Goal: Task Accomplishment & Management: Complete application form

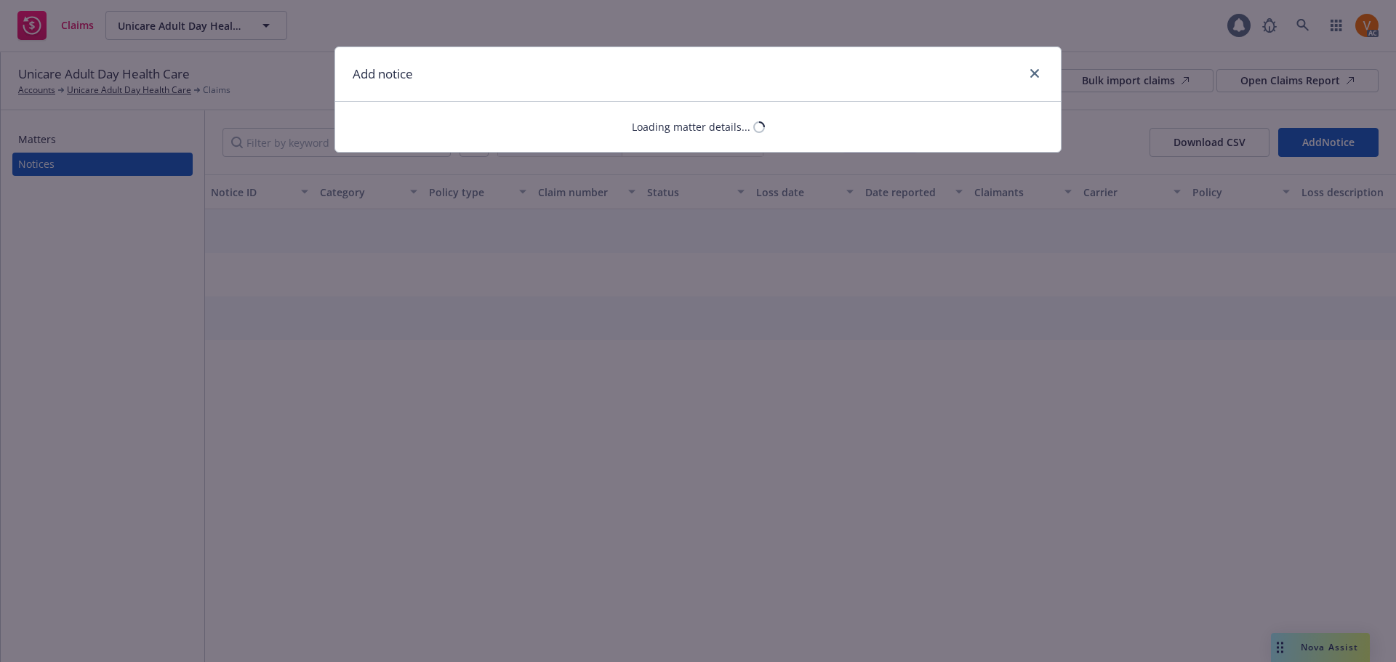
select select "AUTO"
select select "open"
select select "CLAIM"
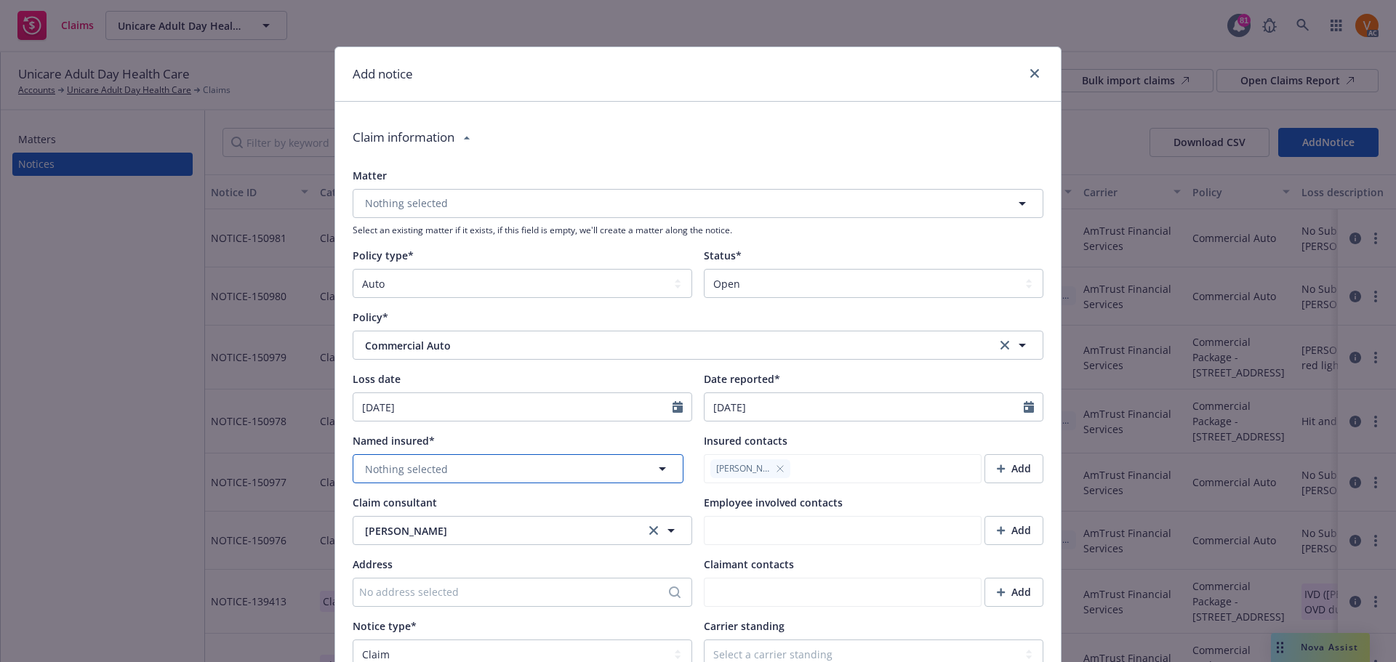
click at [456, 454] on button "Nothing selected" at bounding box center [518, 468] width 331 height 29
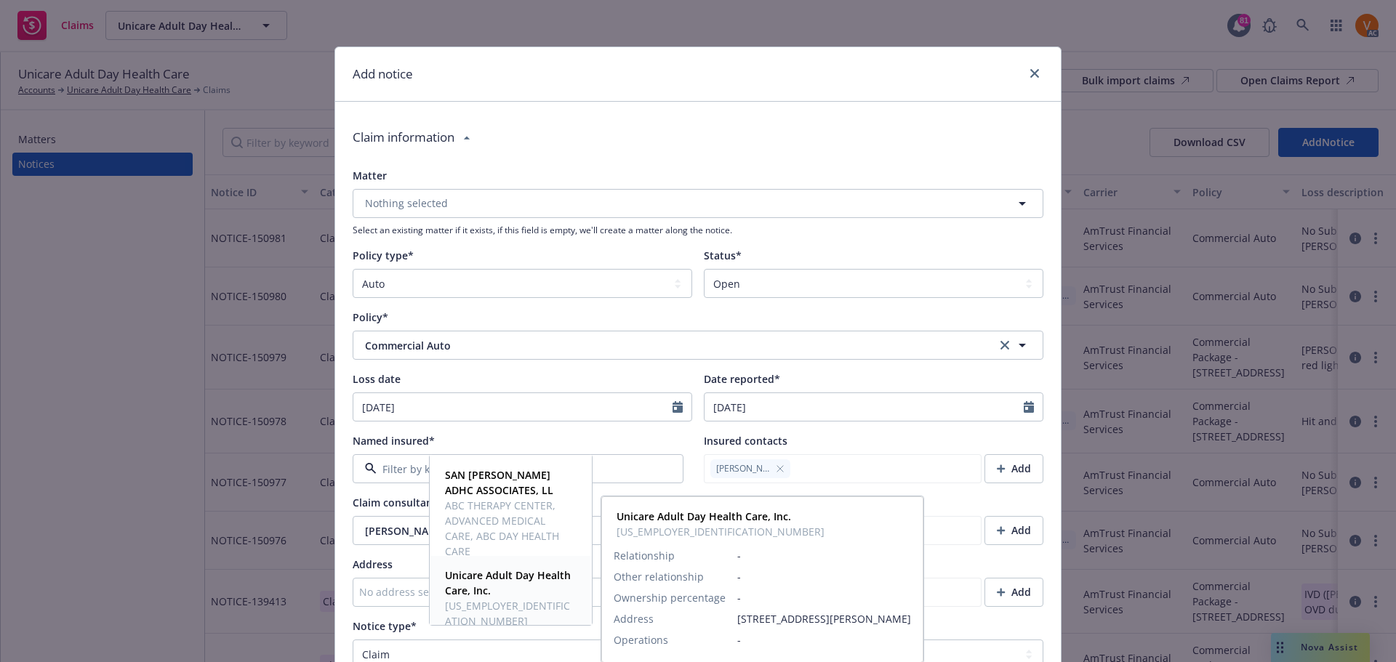
click at [474, 579] on strong "Unicare Adult Day Health Care, Inc." at bounding box center [508, 583] width 126 height 29
type textarea "x"
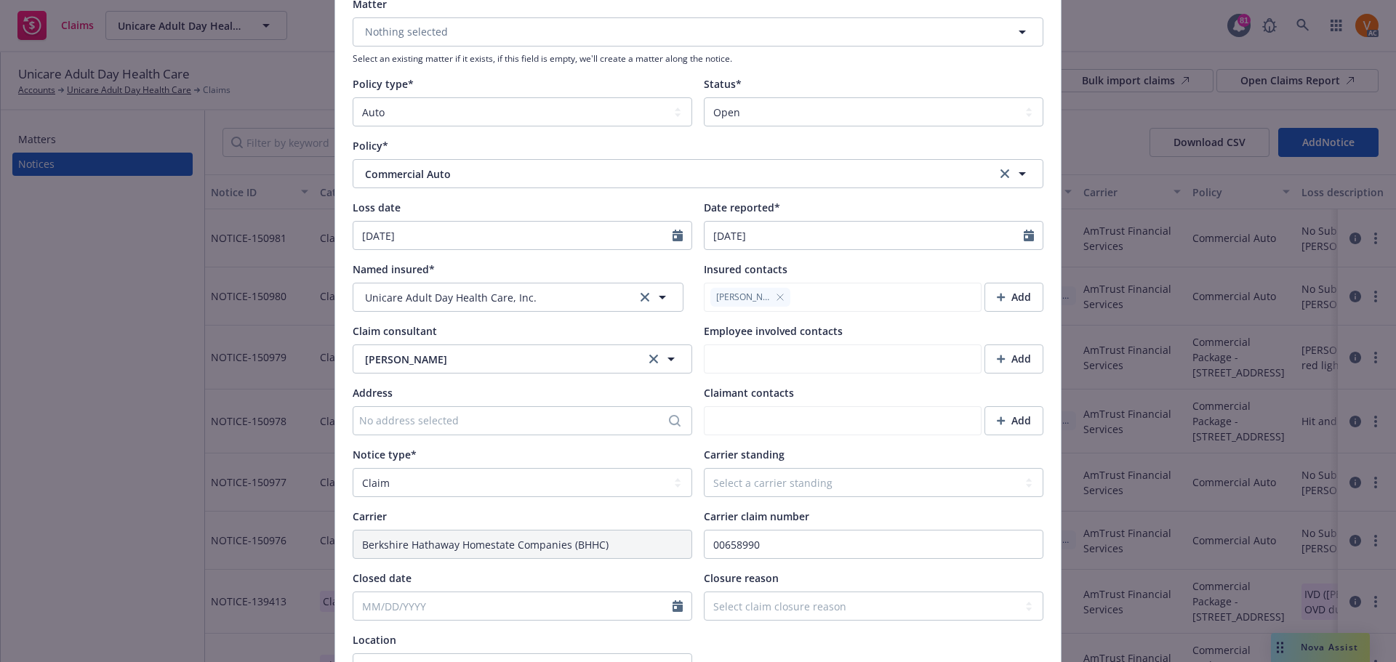
scroll to position [218, 0]
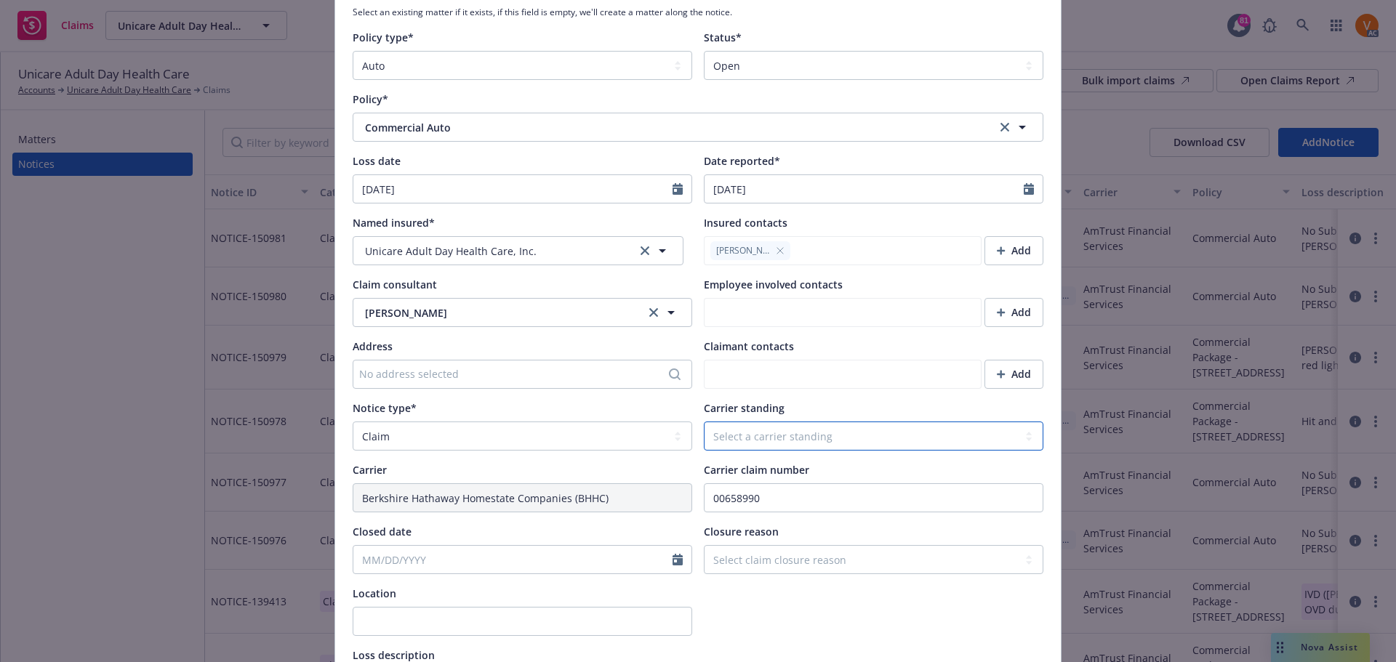
click at [758, 422] on select "Select a carrier standing Closed Not submitted Open Reopened Subrogated Withdra…" at bounding box center [874, 436] width 340 height 29
select select "OPEN"
click at [704, 422] on select "Select a carrier standing Closed Not submitted Open Reopened Subrogated Withdra…" at bounding box center [874, 436] width 340 height 29
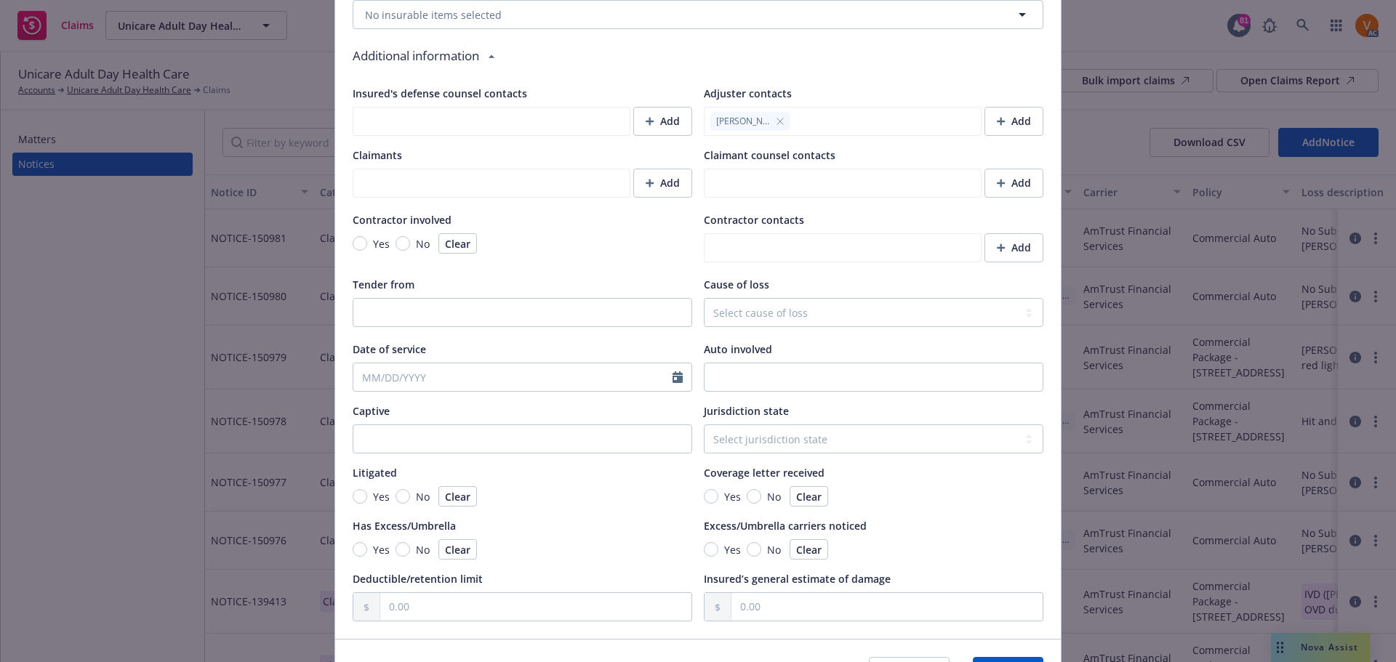
scroll to position [1122, 0]
click at [1008, 654] on button "Save" at bounding box center [1008, 668] width 71 height 29
type textarea "x"
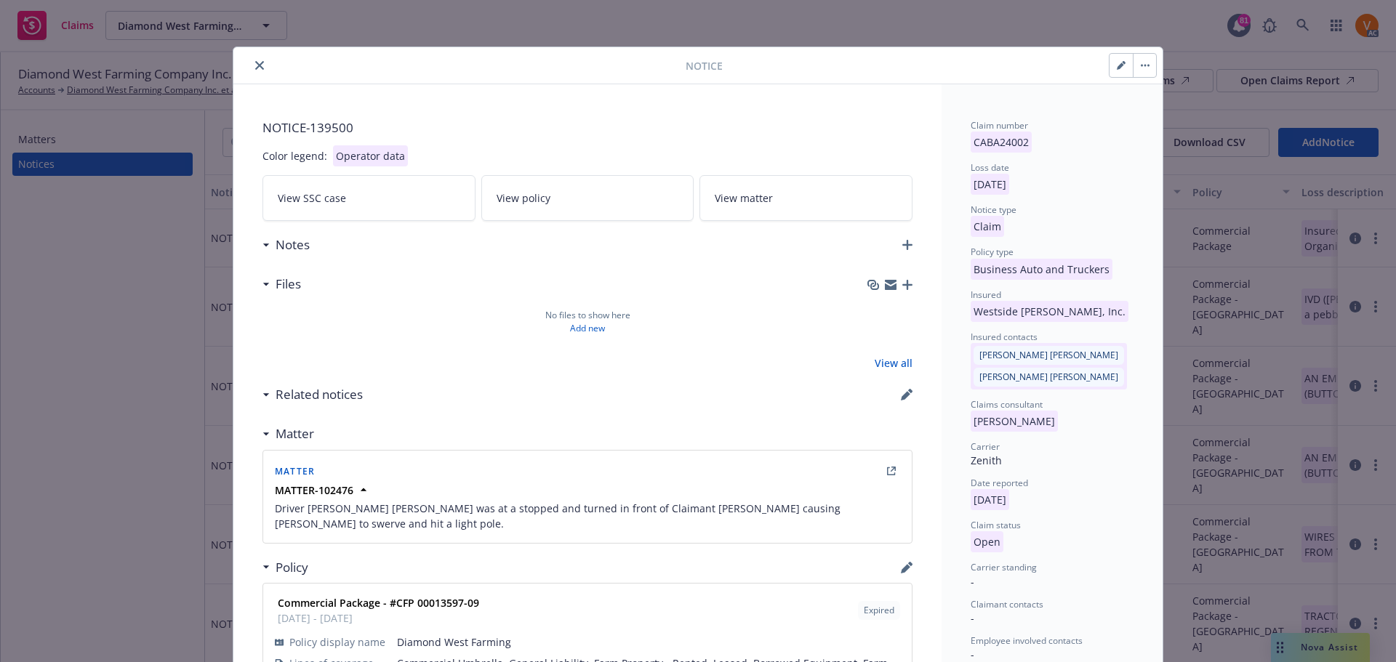
click at [1123, 61] on icon "button" at bounding box center [1124, 63] width 4 height 4
select select "BUSINESS_AUTO_AND_TRUCKERS"
select select "open"
select select "CLAIM"
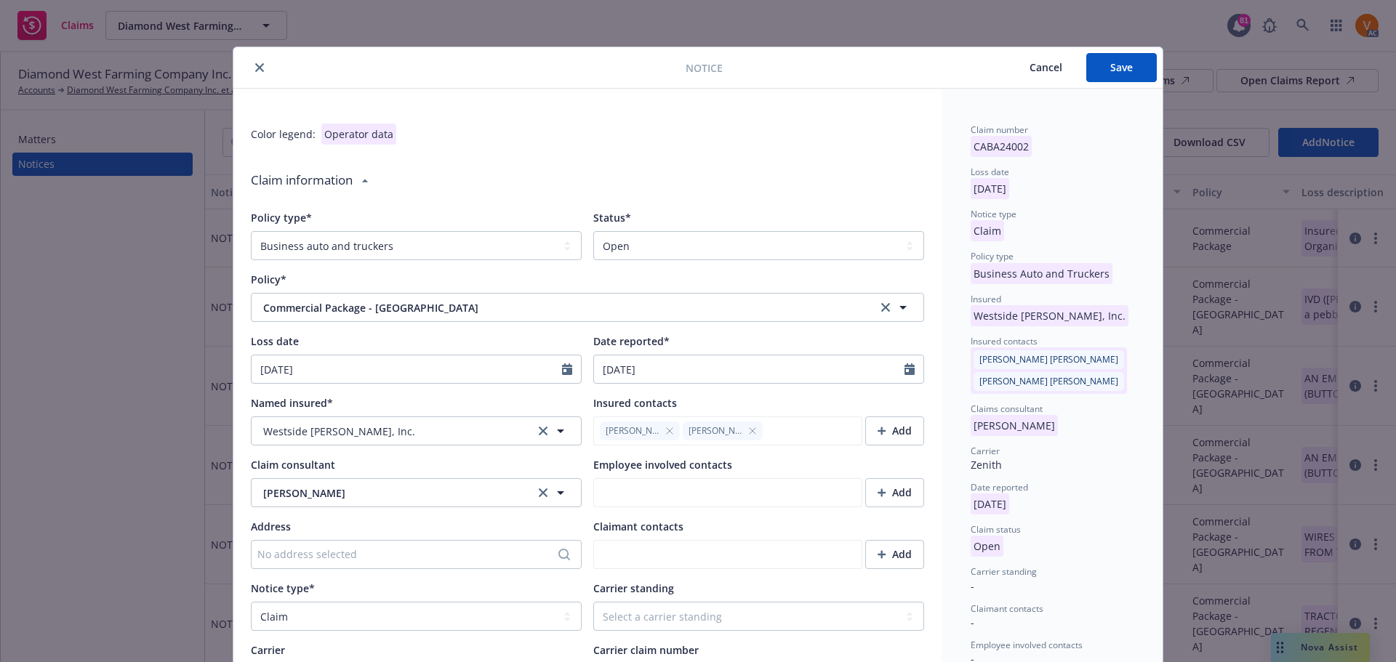
type textarea "x"
drag, startPoint x: 795, startPoint y: 230, endPoint x: 785, endPoint y: 244, distance: 16.6
click at [795, 231] on select "Select a status Closed Open" at bounding box center [758, 245] width 331 height 29
select select "closed"
click at [593, 231] on select "Select a status Closed Open" at bounding box center [758, 245] width 331 height 29
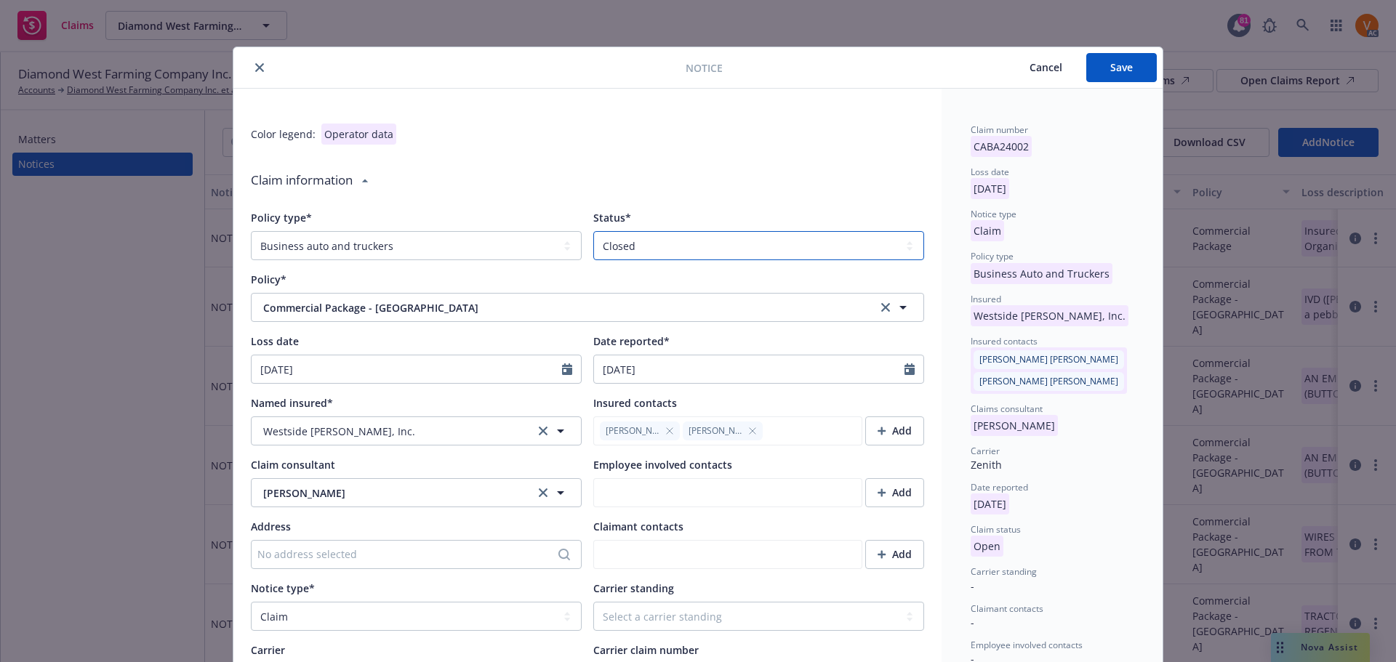
type textarea "x"
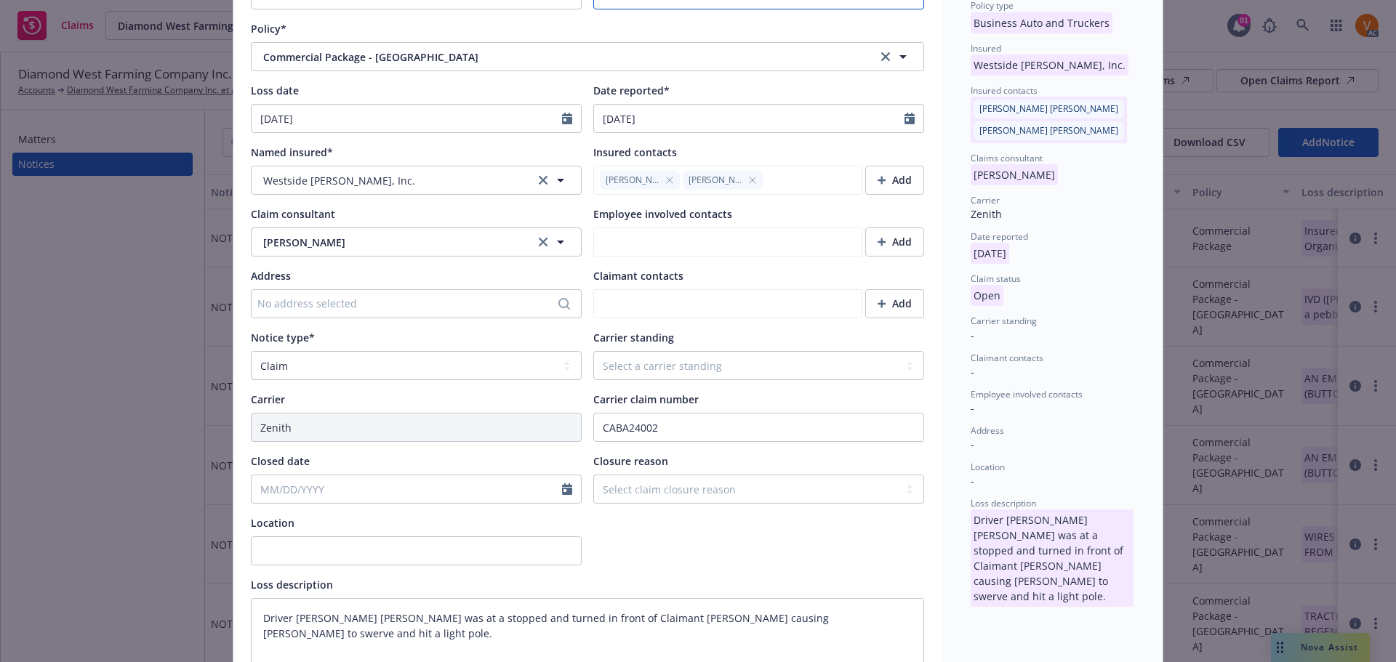
scroll to position [291, 0]
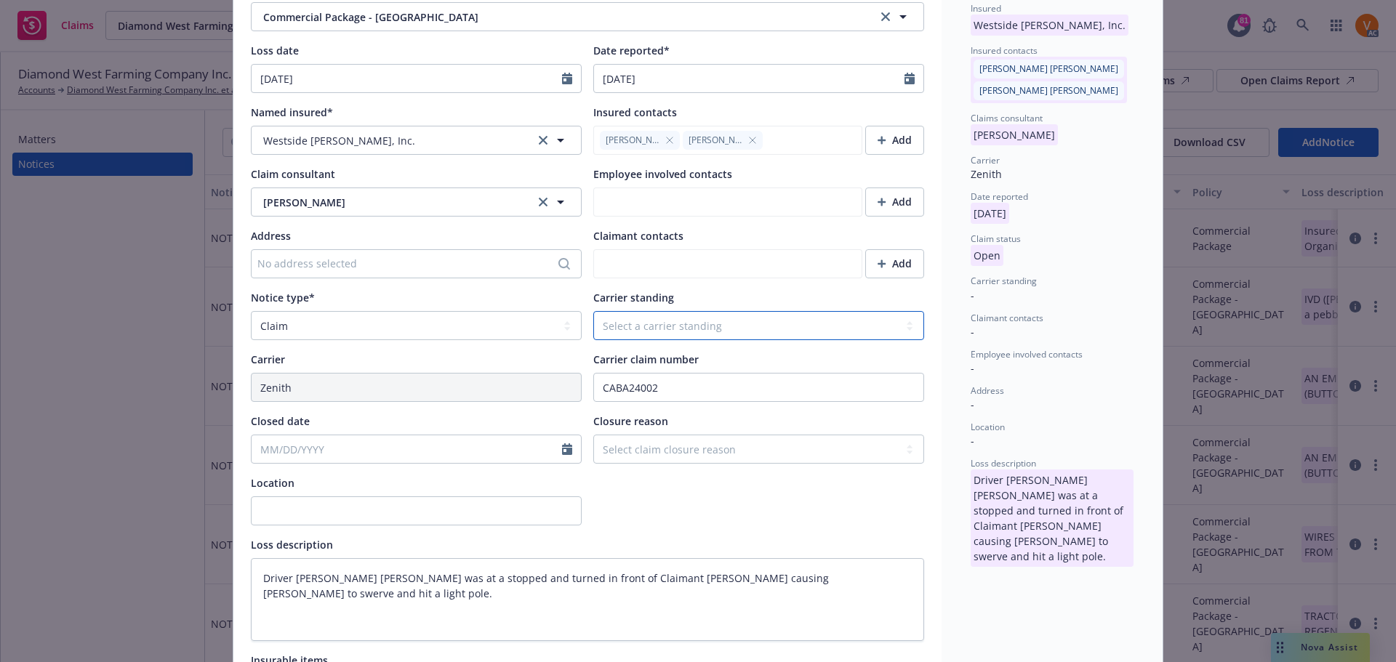
click at [670, 311] on select "Select a carrier standing Closed Not submitted Open Reopened Subrogated Withdra…" at bounding box center [758, 325] width 331 height 29
select select "CLOSED"
click at [593, 311] on select "Select a carrier standing Closed Not submitted Open Reopened Subrogated Withdra…" at bounding box center [758, 325] width 331 height 29
type textarea "x"
click at [656, 435] on select "Select claim closure reason Administrative closure Closed Closed no liability f…" at bounding box center [758, 449] width 331 height 29
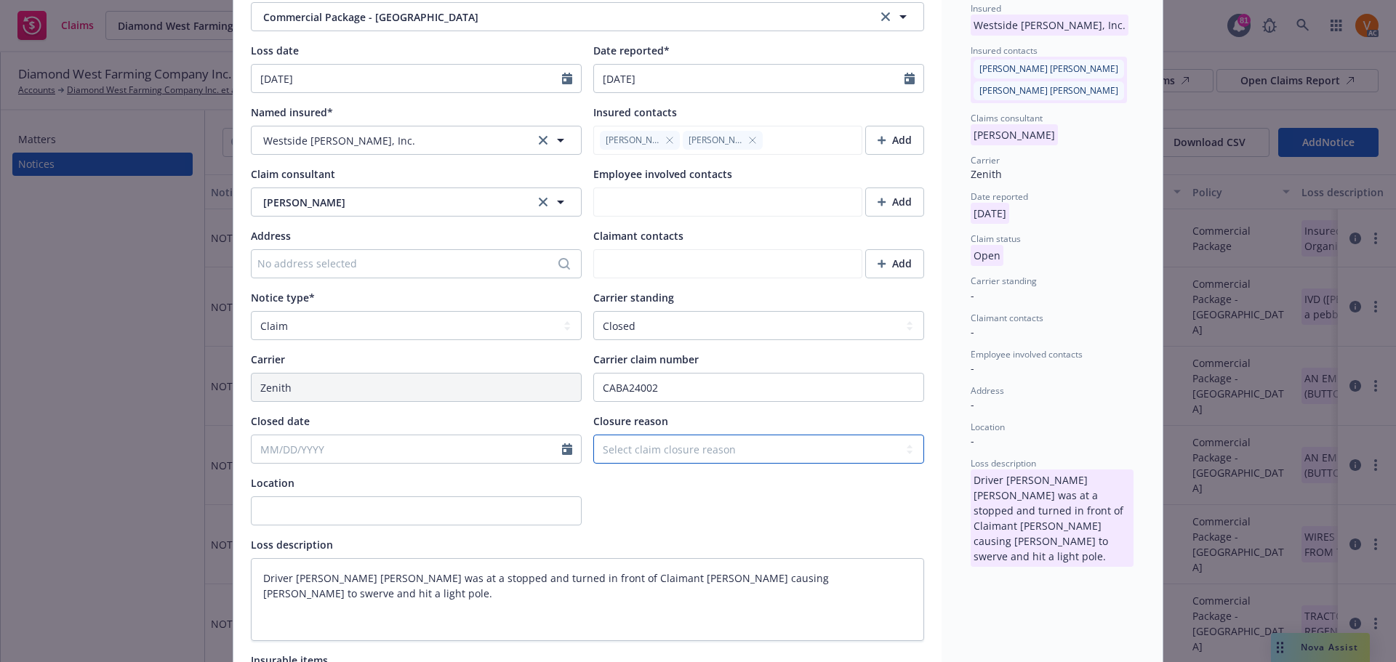
select select "settled"
click at [593, 435] on select "Select claim closure reason Administrative closure Closed Closed no liability f…" at bounding box center [758, 449] width 331 height 29
type textarea "x"
select select "9"
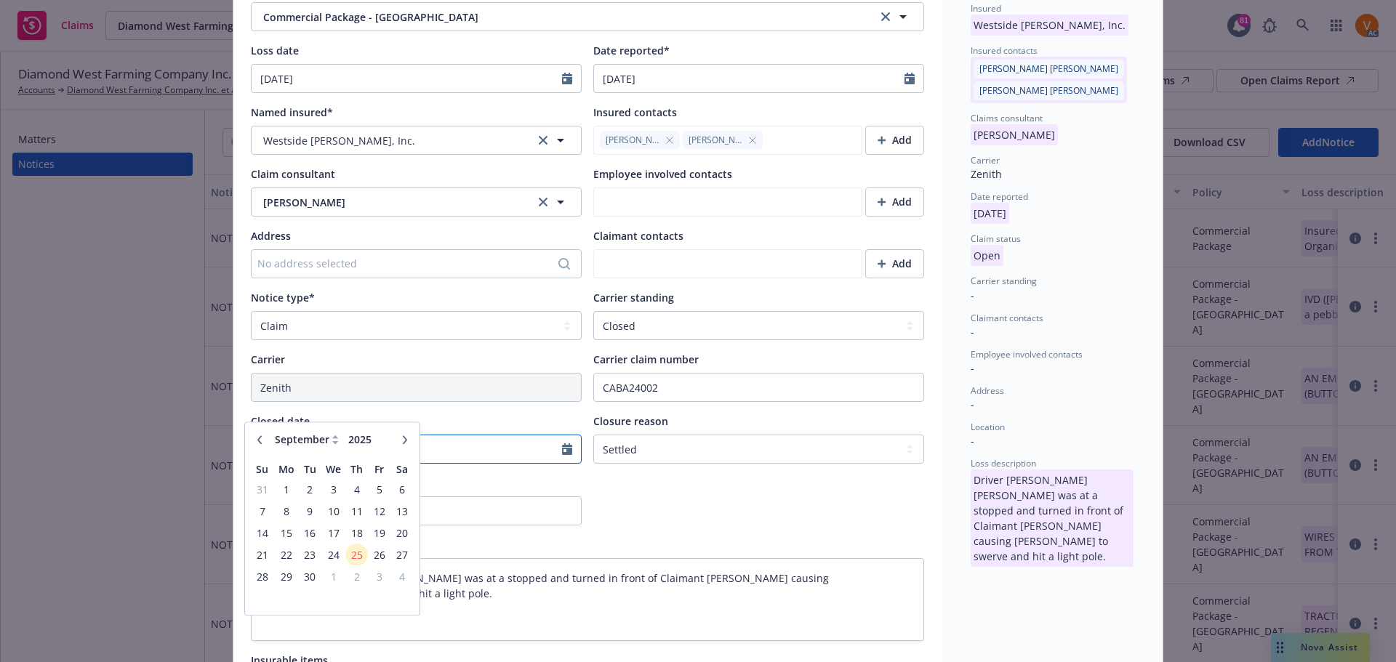
click at [457, 435] on input "Closed date" at bounding box center [407, 449] width 310 height 28
click at [379, 545] on span "19" at bounding box center [379, 540] width 20 height 18
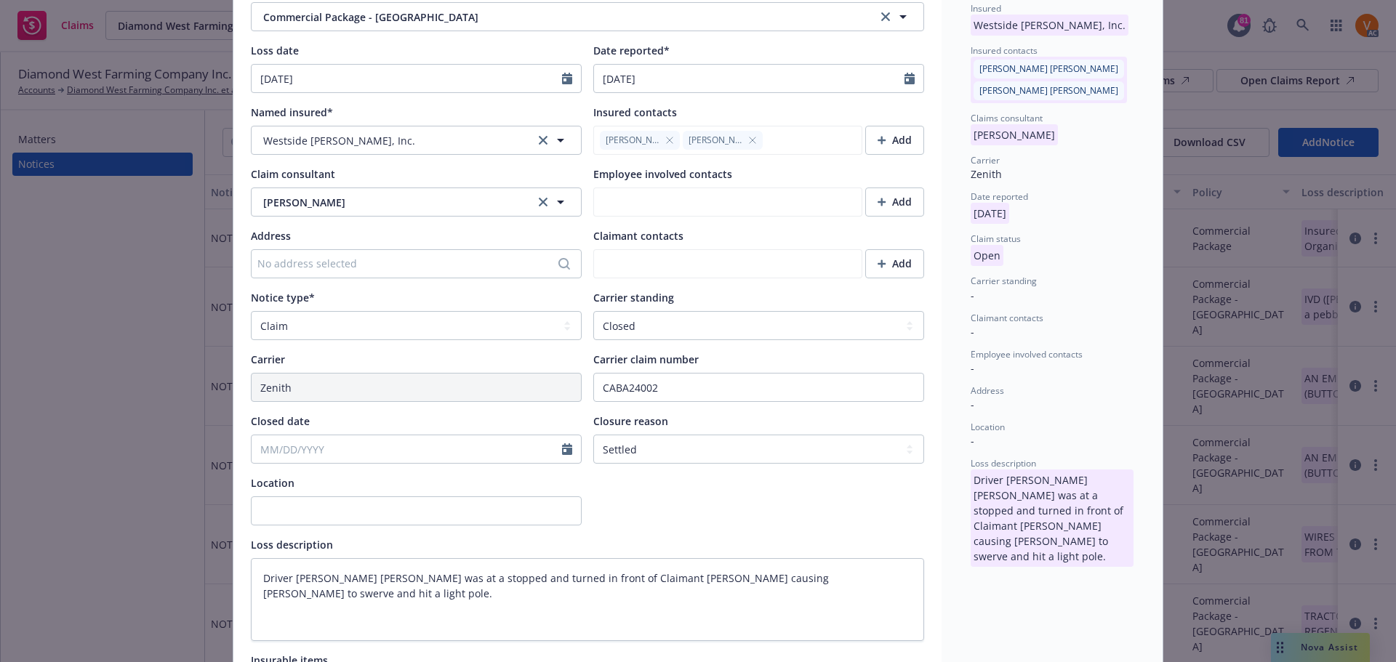
type textarea "x"
type input "09/19/2025"
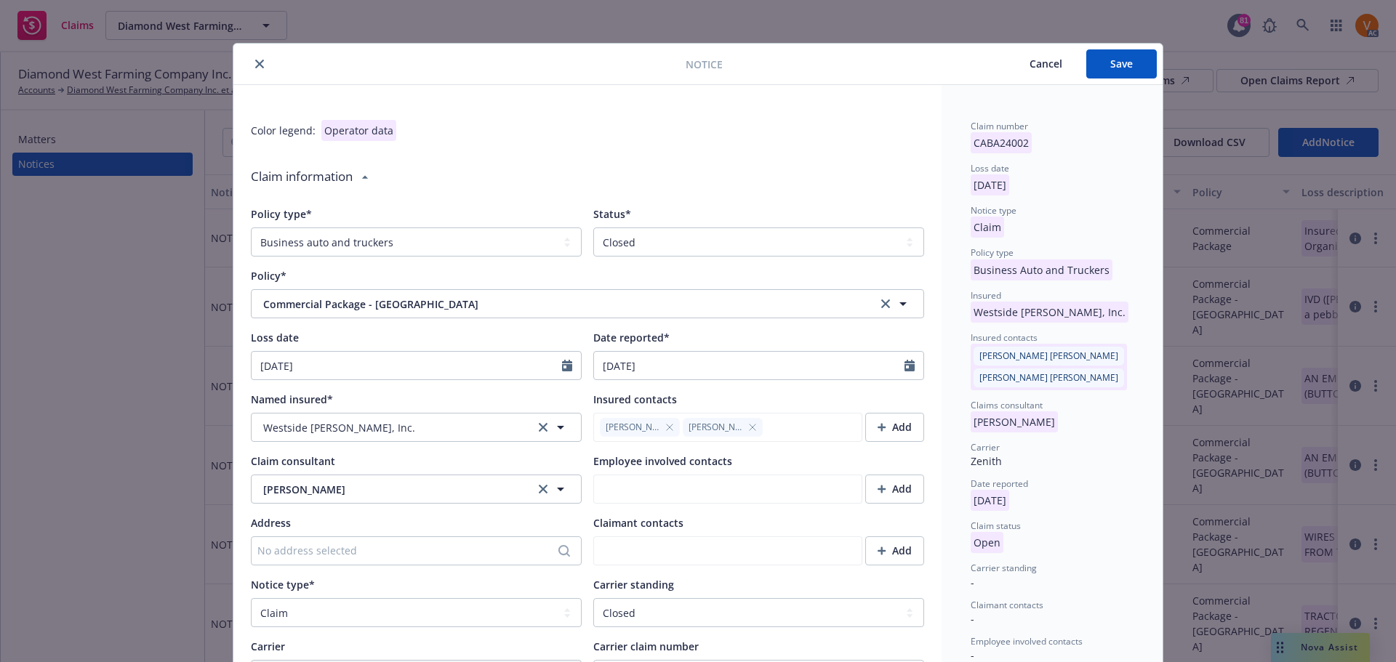
scroll to position [0, 0]
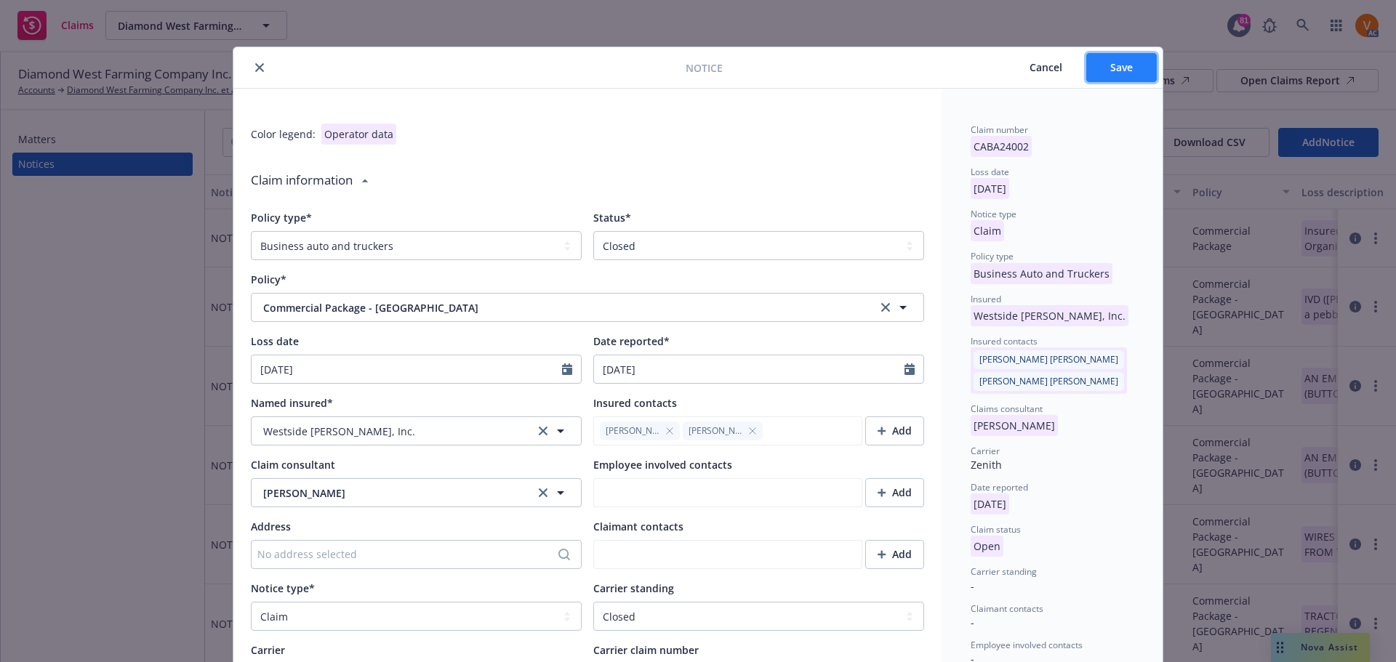
click at [1108, 57] on button "Save" at bounding box center [1121, 67] width 71 height 29
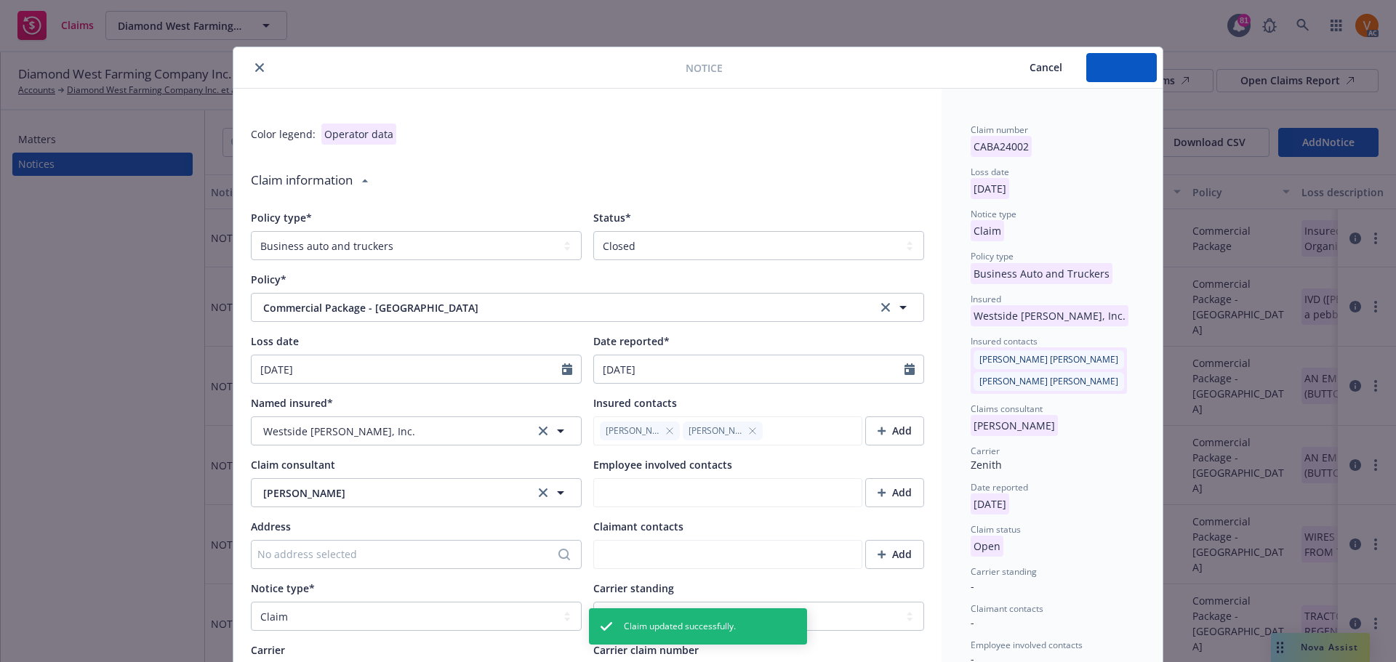
type textarea "x"
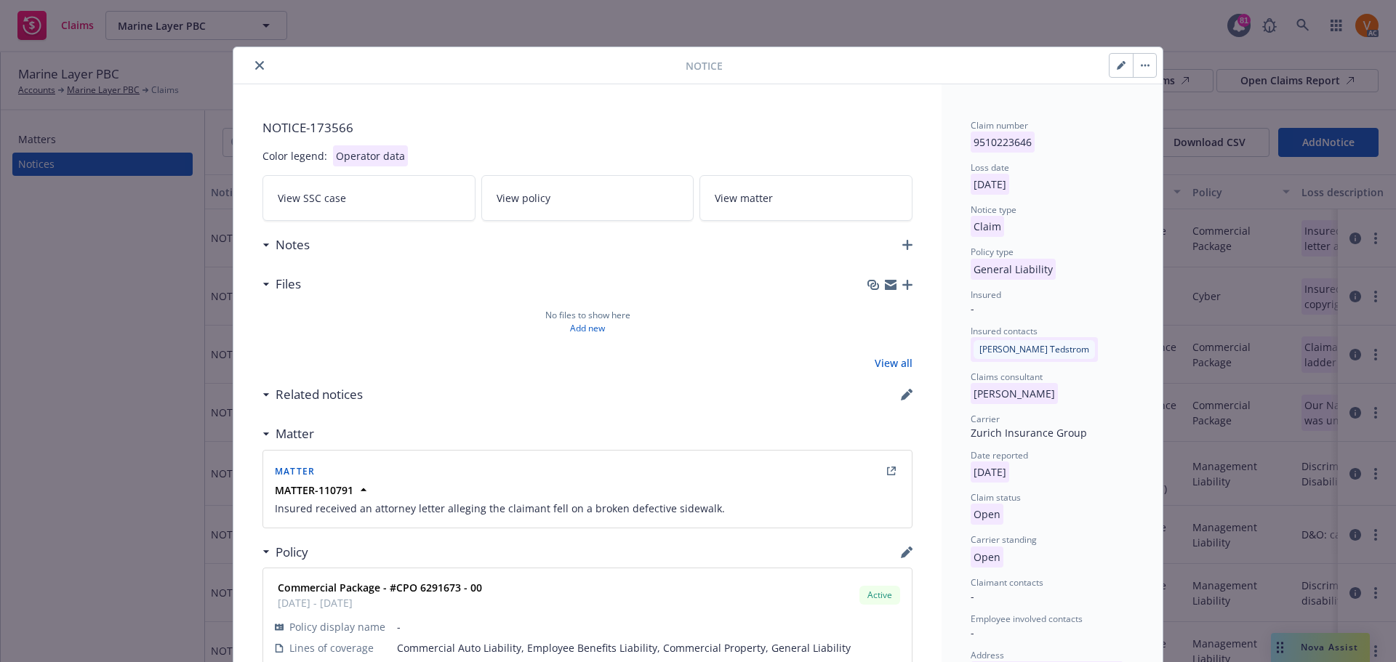
click at [1112, 65] on button "button" at bounding box center [1120, 65] width 23 height 23
select select "GENERAL_LIABILITY"
select select "open"
select select "CLAIM"
select select "OPEN"
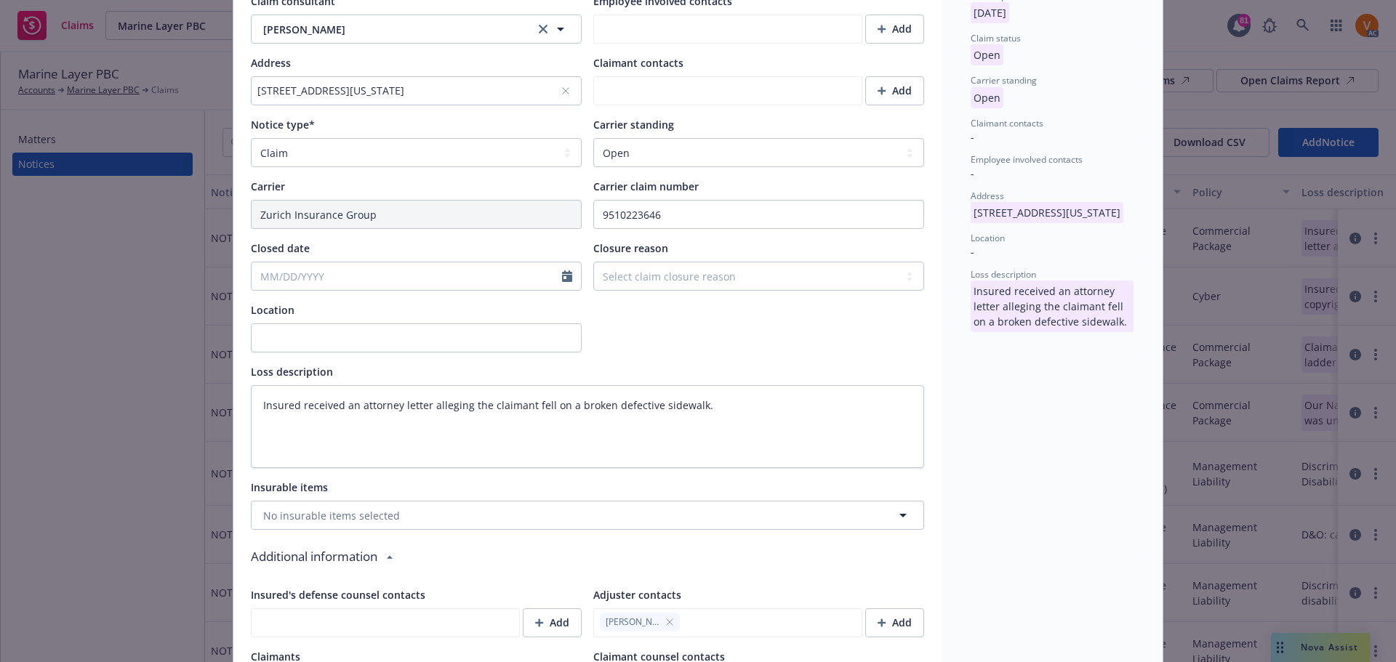
scroll to position [582, 0]
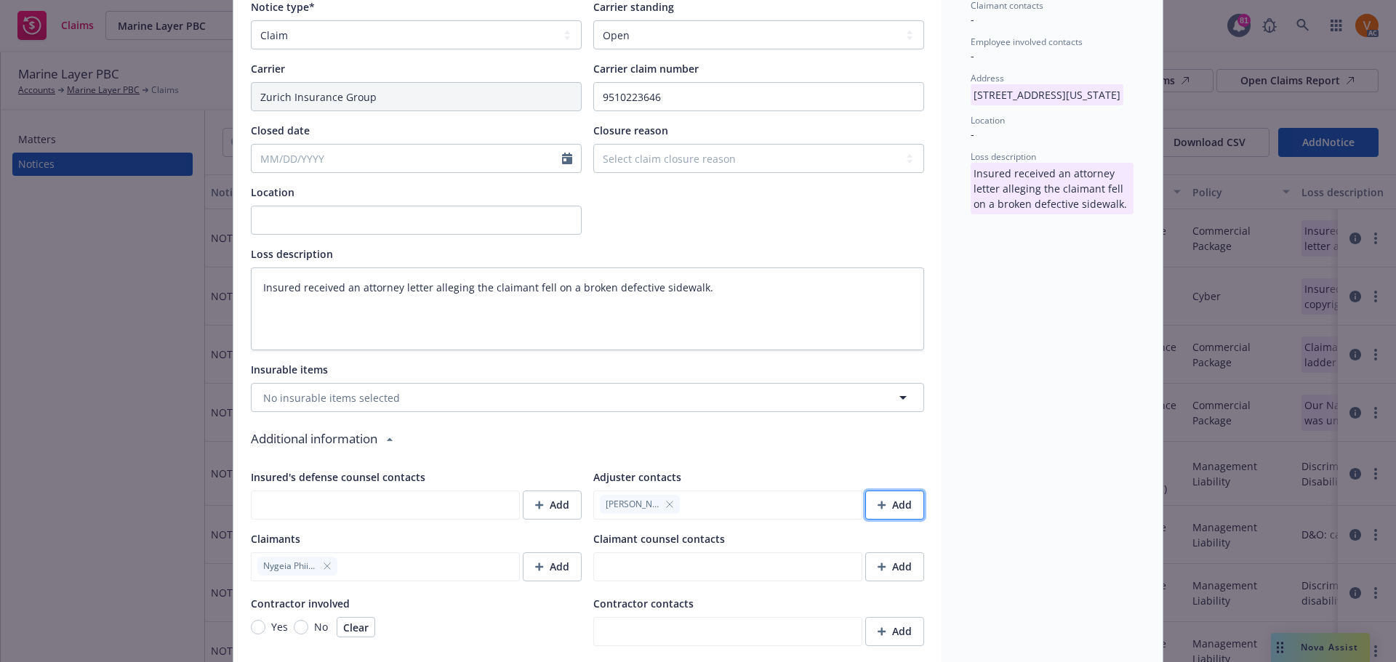
click at [885, 491] on div "Add" at bounding box center [895, 505] width 34 height 28
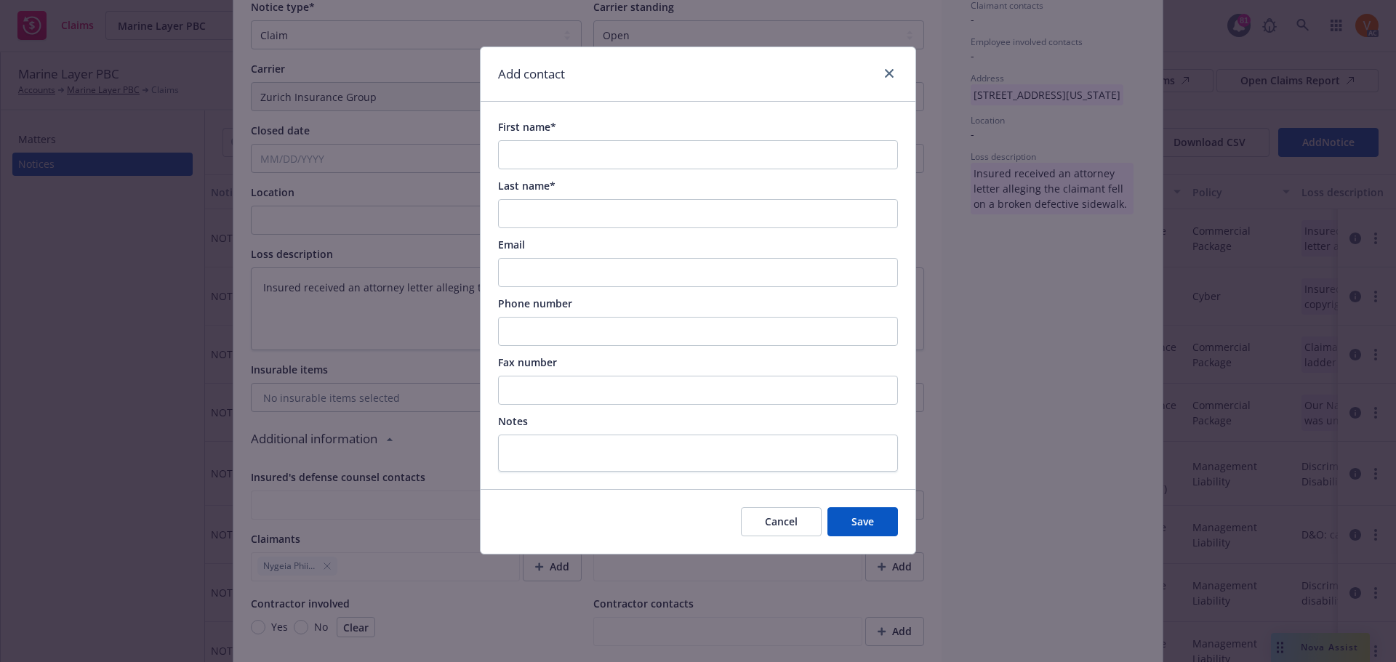
type textarea "x"
click at [587, 148] on input "First name*" at bounding box center [698, 154] width 400 height 29
paste input "[PERSON_NAME]"
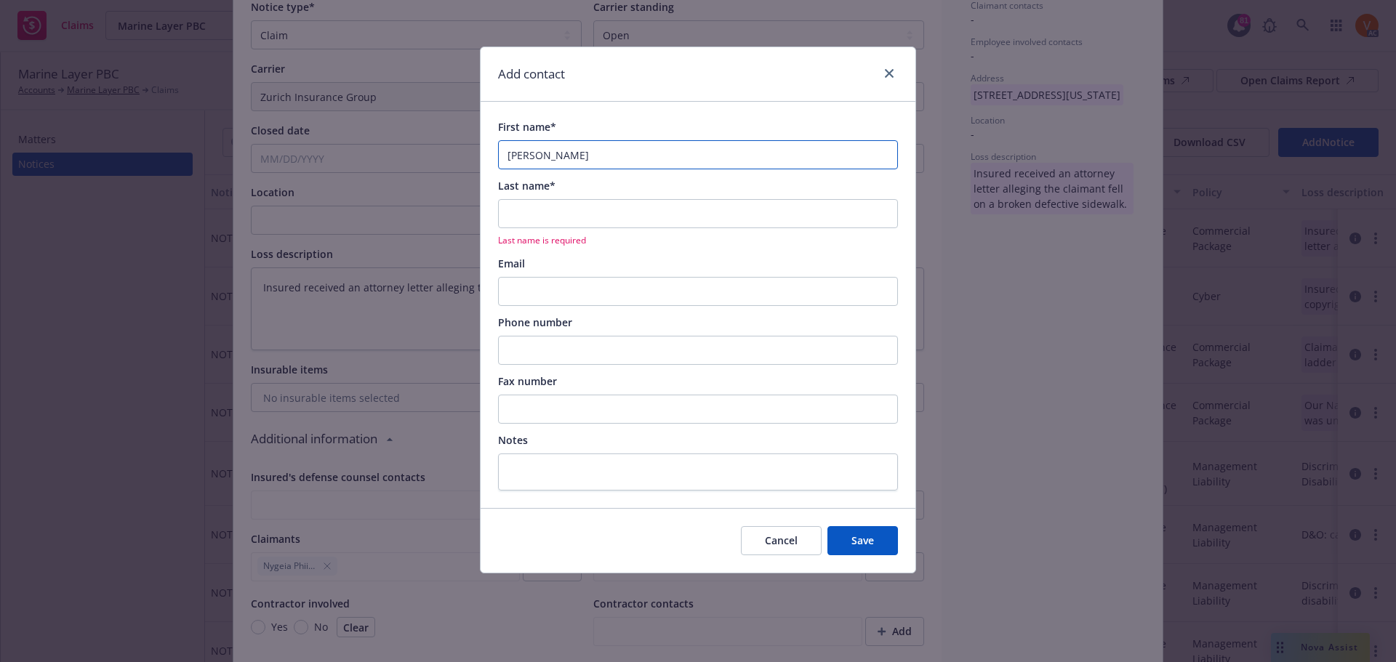
type input "[PERSON_NAME]"
click at [582, 208] on input "Last name*" at bounding box center [698, 213] width 400 height 29
paste input "[PERSON_NAME]"
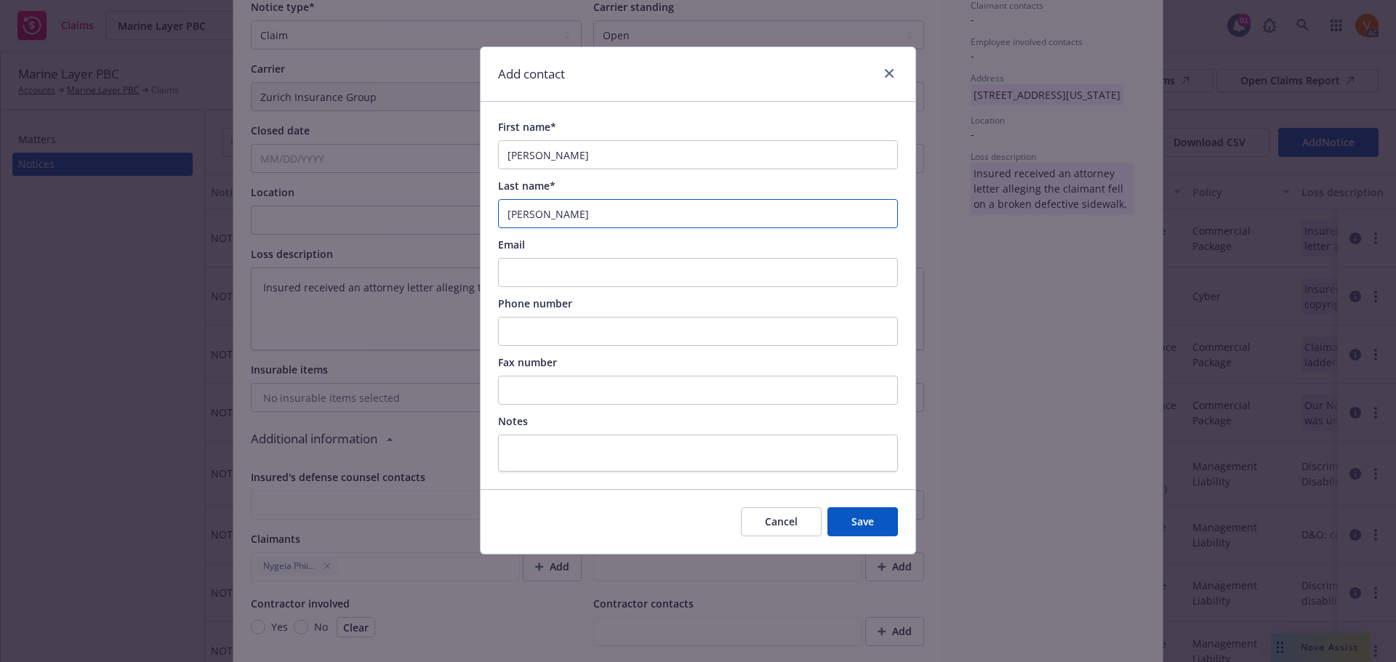
drag, startPoint x: 561, startPoint y: 209, endPoint x: 421, endPoint y: 220, distance: 140.0
click at [421, 220] on div "Add contact First name* [PERSON_NAME] Last name* [PERSON_NAME] Email Phone numb…" at bounding box center [698, 331] width 1396 height 662
type input "[PERSON_NAME]"
click at [548, 150] on input "[PERSON_NAME]" at bounding box center [698, 154] width 400 height 29
drag, startPoint x: 552, startPoint y: 148, endPoint x: 786, endPoint y: 178, distance: 236.1
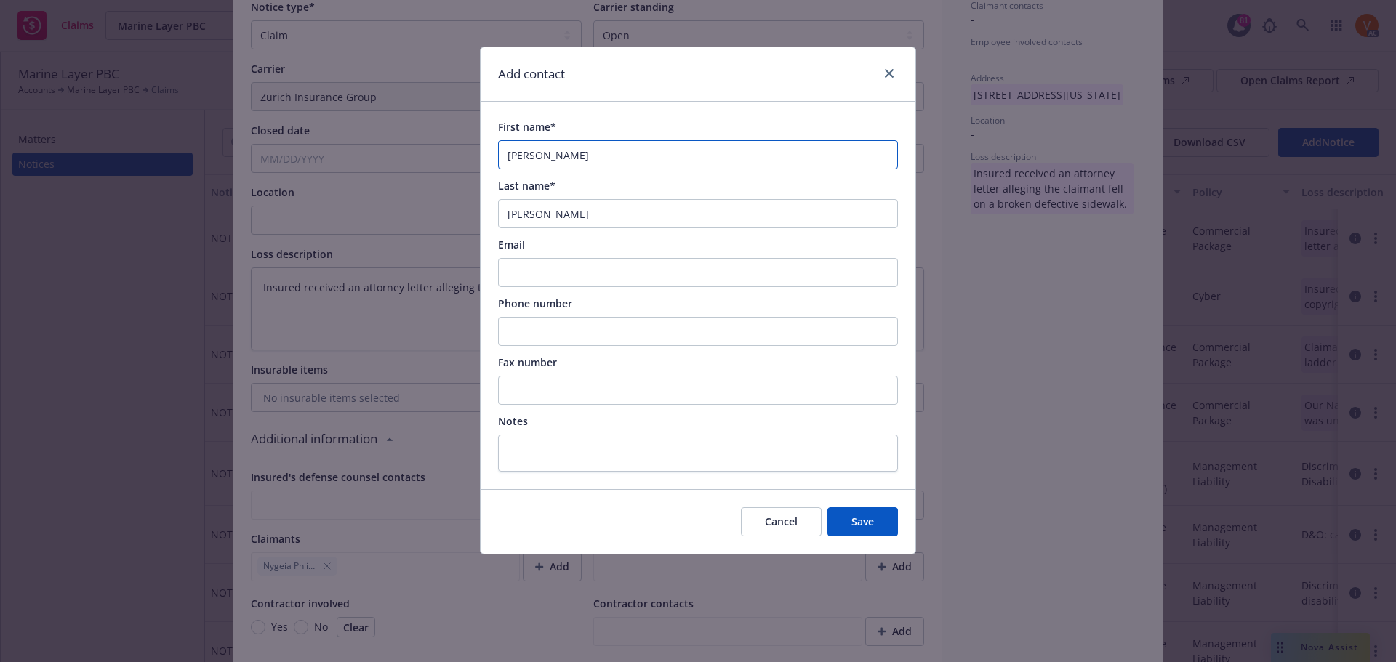
click at [786, 178] on div "First name* [PERSON_NAME] Last name* [PERSON_NAME] Email Phone number Fax numbe…" at bounding box center [698, 295] width 400 height 353
type input "[GEOGRAPHIC_DATA]"
type textarea "x"
click at [541, 258] on input "Email" at bounding box center [698, 272] width 400 height 29
paste input "[EMAIL_ADDRESS][PERSON_NAME][DOMAIN_NAME]"
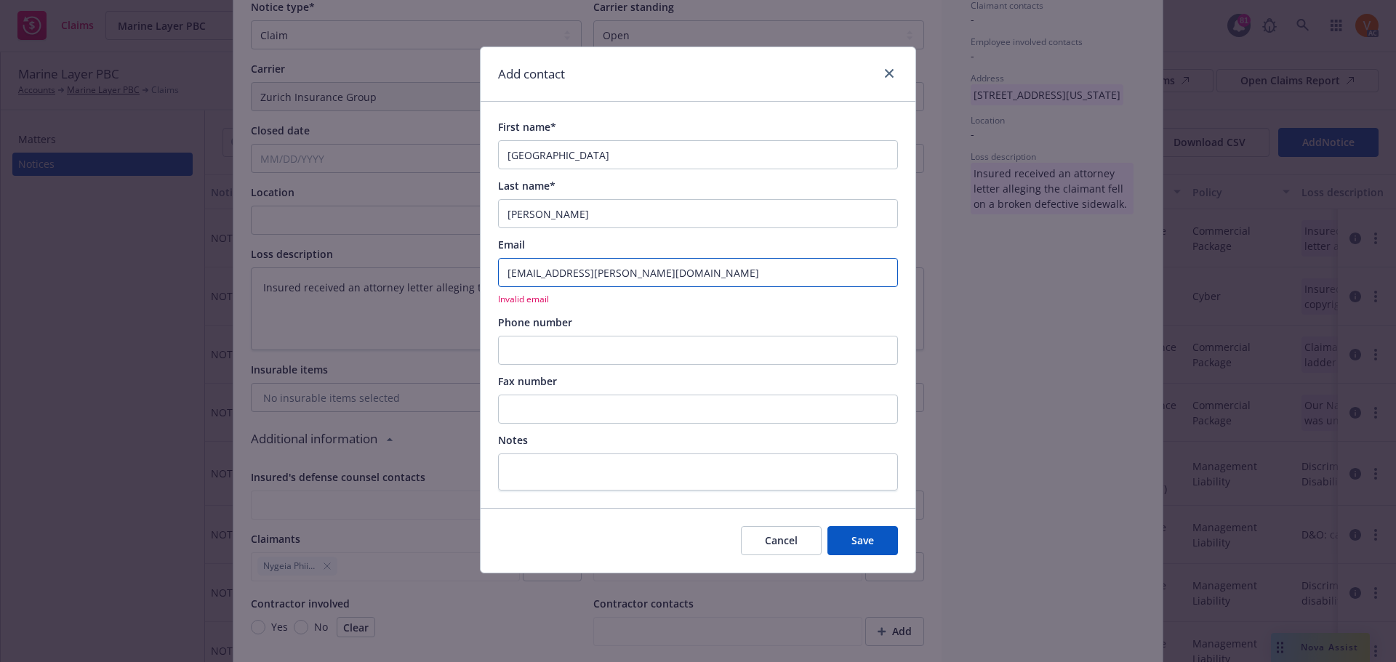
click at [512, 260] on input "[EMAIL_ADDRESS][PERSON_NAME][DOMAIN_NAME]" at bounding box center [698, 272] width 400 height 29
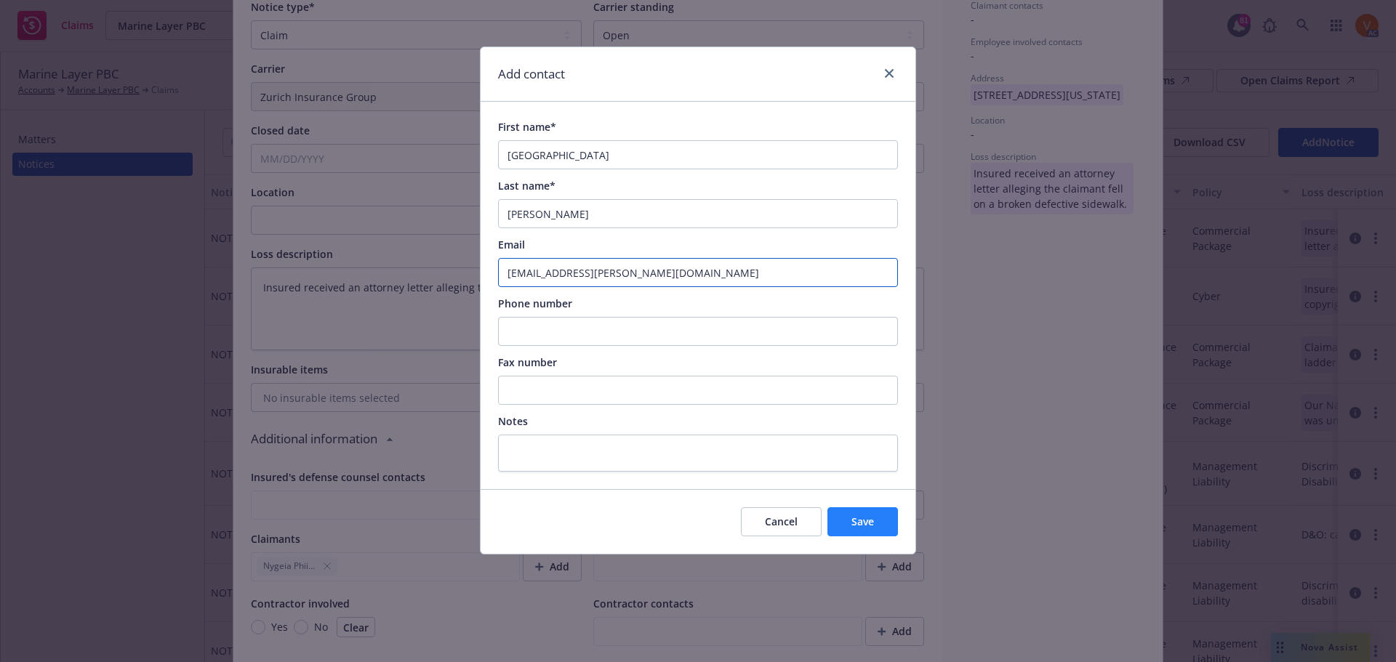
type input "[EMAIL_ADDRESS][PERSON_NAME][DOMAIN_NAME]"
click at [856, 507] on button "Save" at bounding box center [862, 521] width 71 height 29
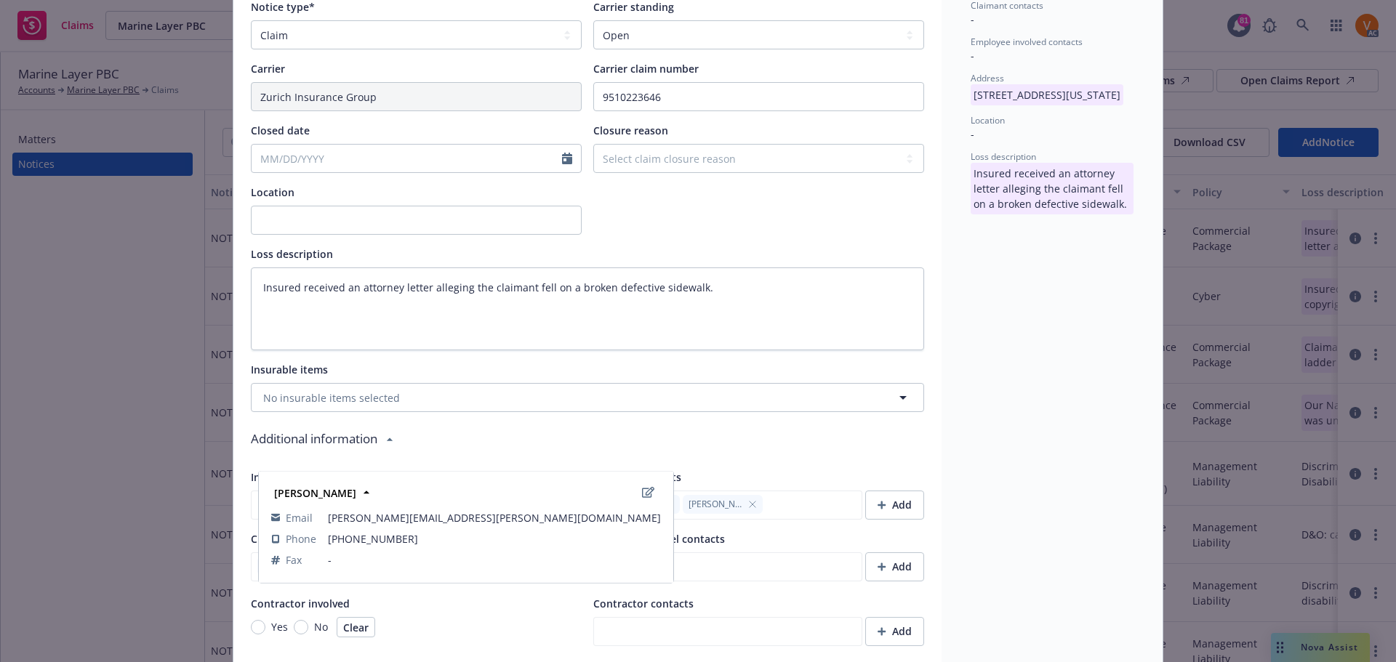
click at [665, 500] on icon "button" at bounding box center [669, 504] width 9 height 9
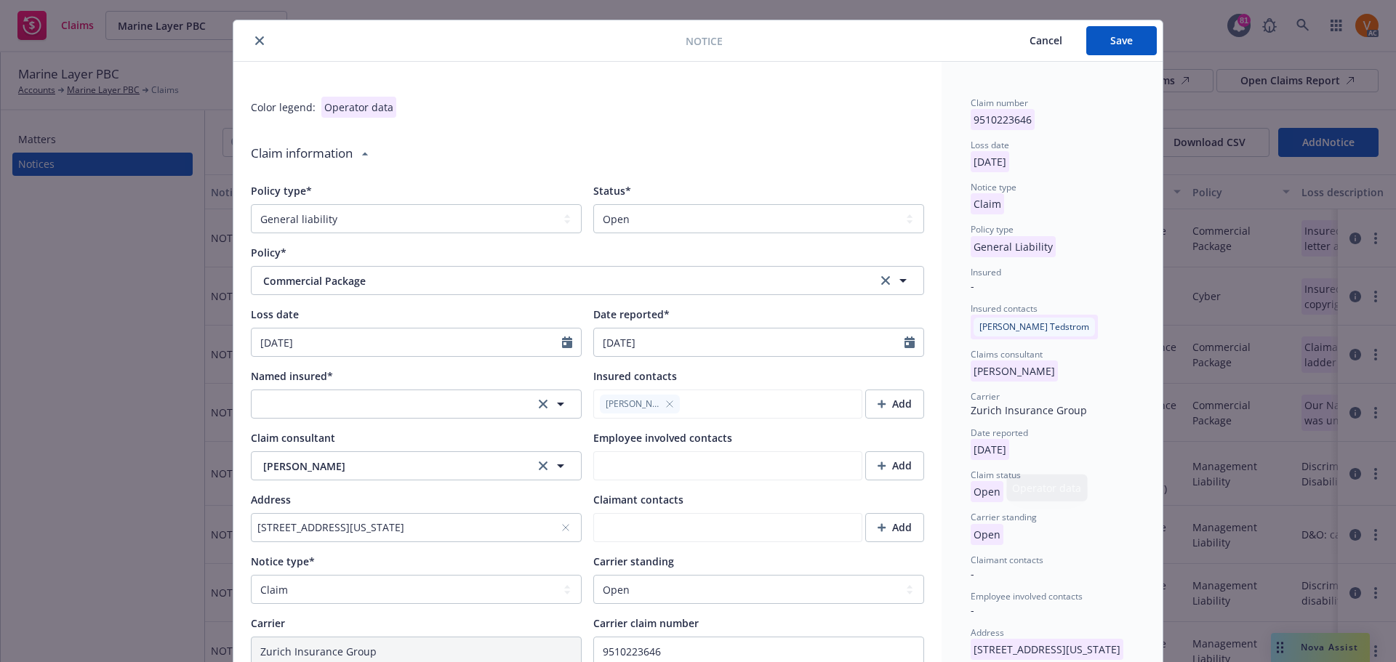
scroll to position [0, 0]
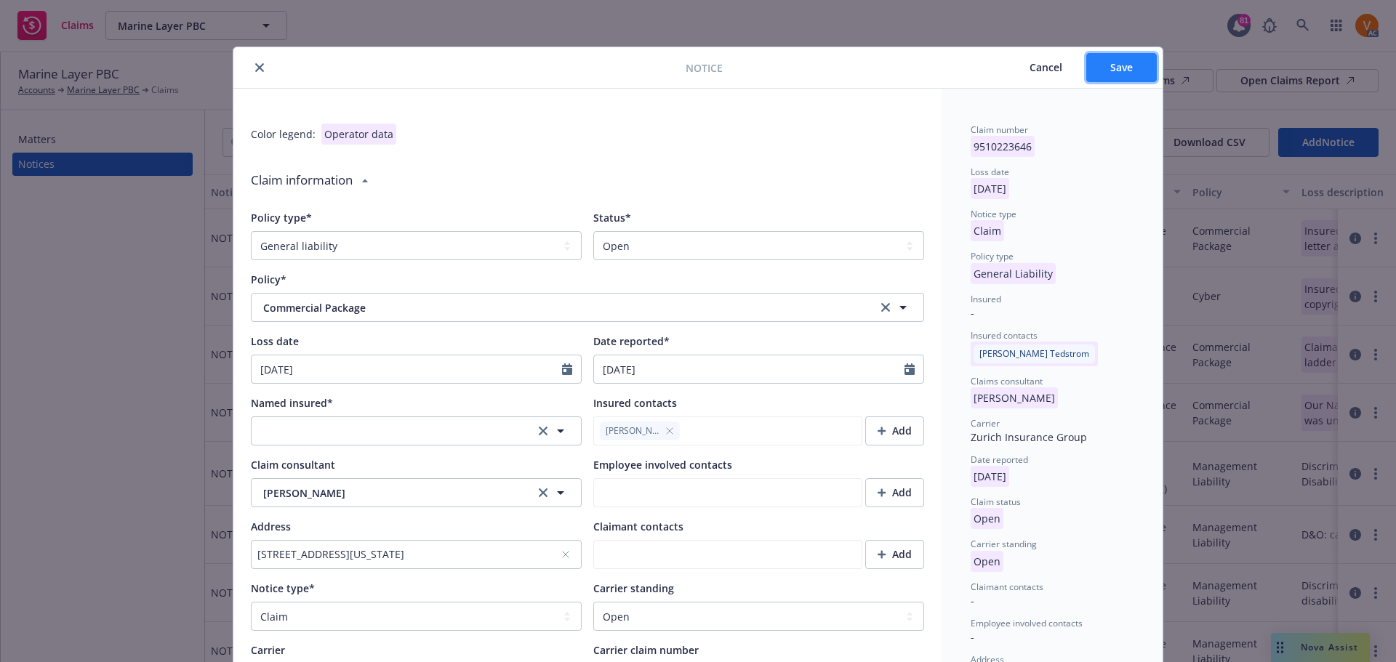
click at [1110, 70] on span "Save" at bounding box center [1121, 67] width 23 height 14
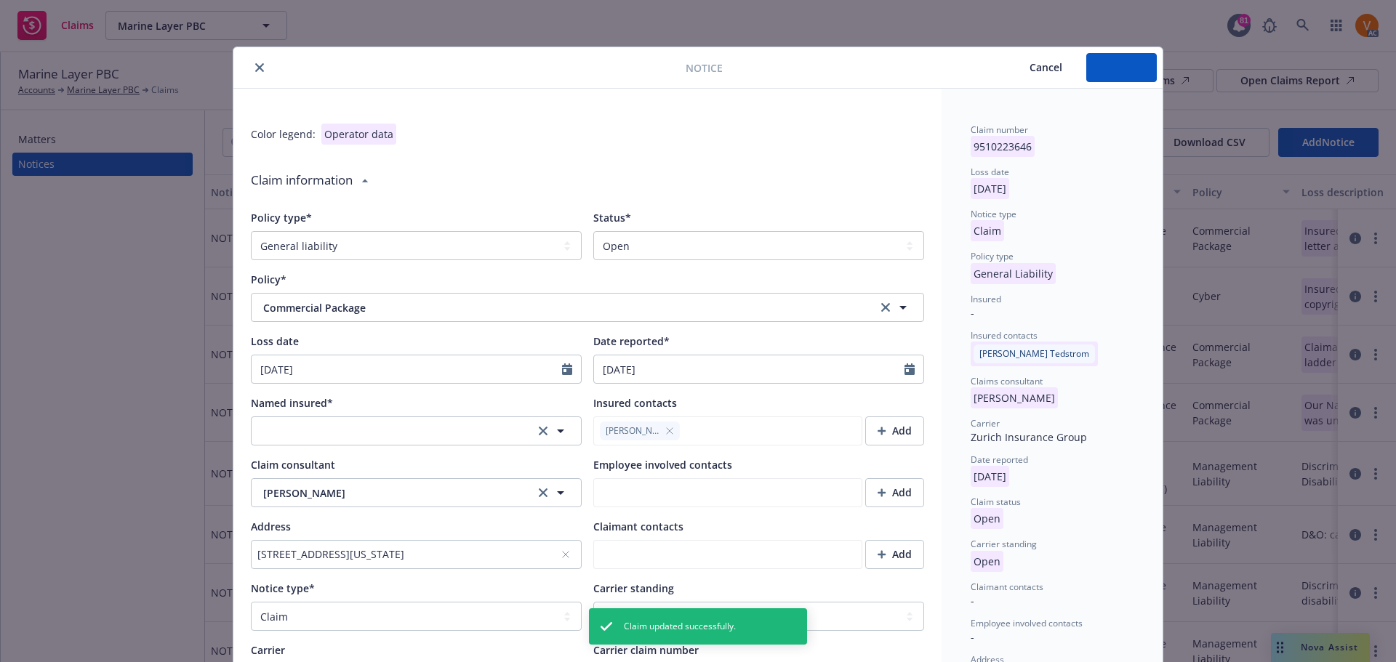
type textarea "x"
